Goal: Book appointment/travel/reservation

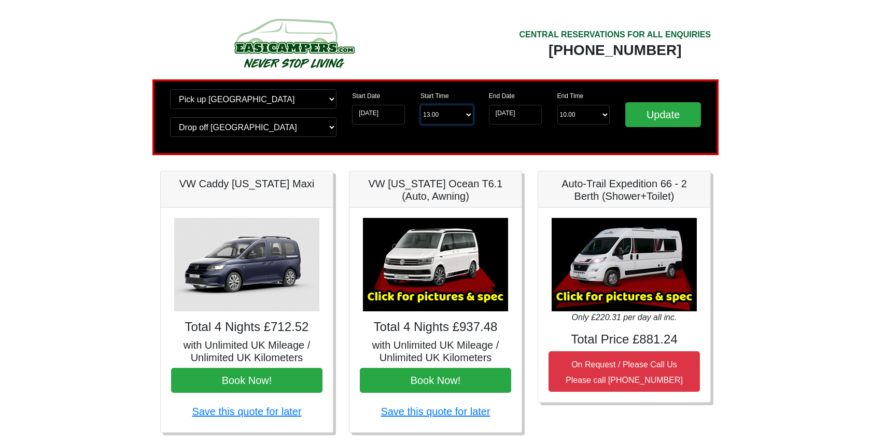
click at [460, 122] on select "Start Time 13.00 -------- 11.00 am ([DATE] & [DATE] Only) 12.00 pm ([DATE]) 13.…" at bounding box center [446, 115] width 53 height 20
select select "11.00"
click at [643, 114] on input "Update" at bounding box center [663, 114] width 76 height 25
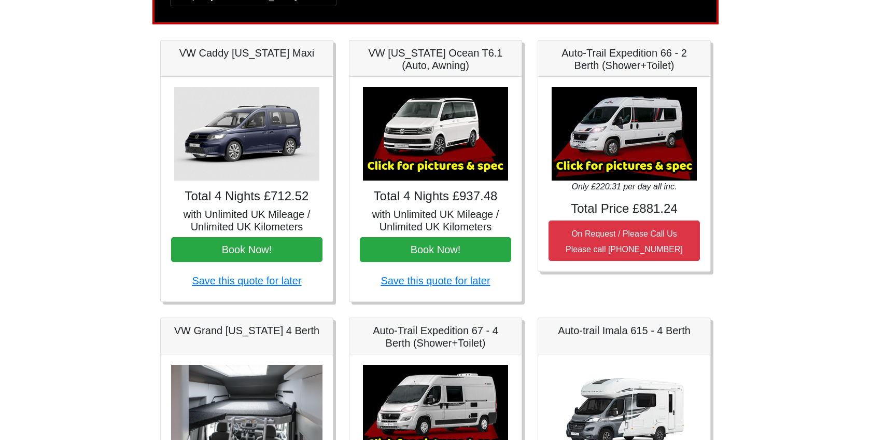
scroll to position [96, 0]
